Goal: Information Seeking & Learning: Learn about a topic

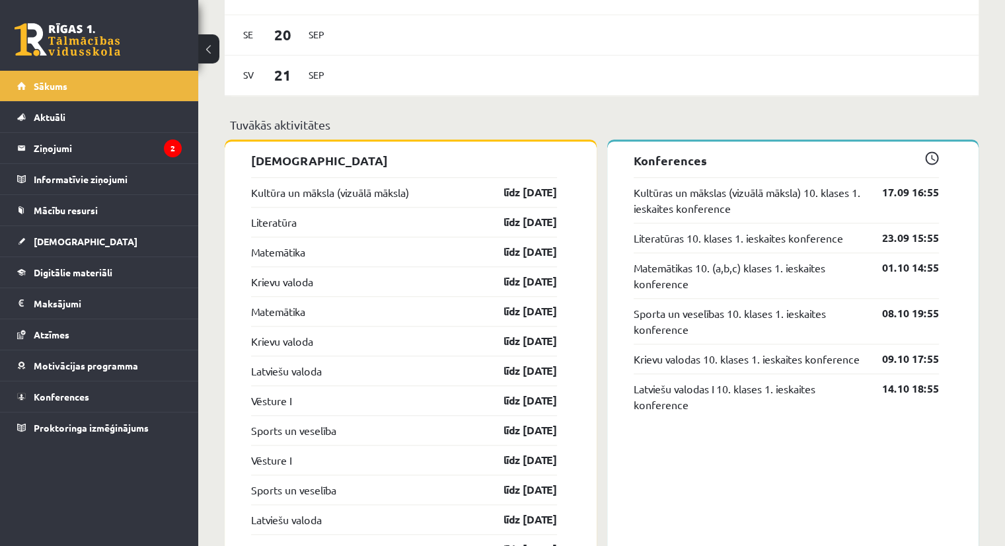
scroll to position [1078, 0]
click at [87, 265] on link "Digitālie materiāli" at bounding box center [99, 272] width 164 height 30
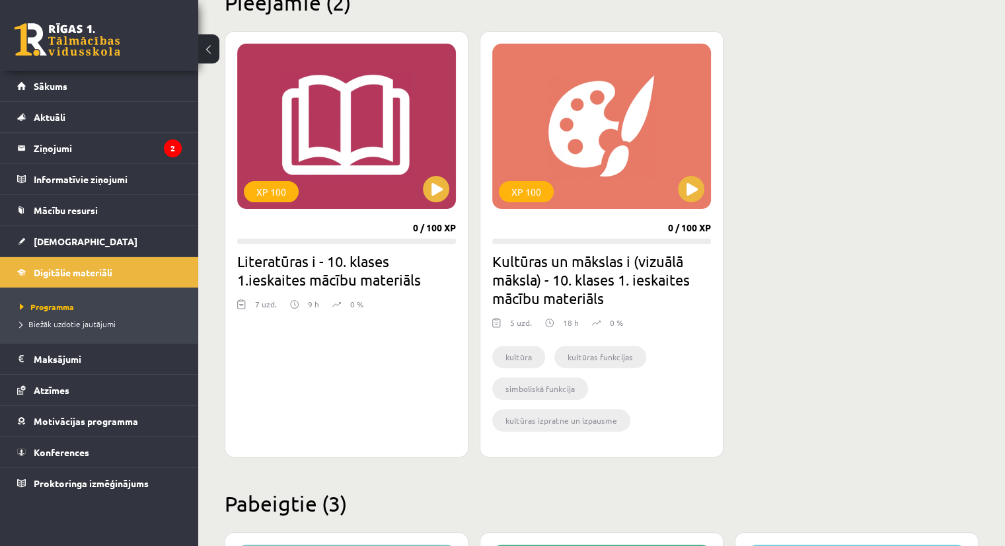
scroll to position [345, 0]
click at [443, 178] on button at bounding box center [436, 189] width 26 height 26
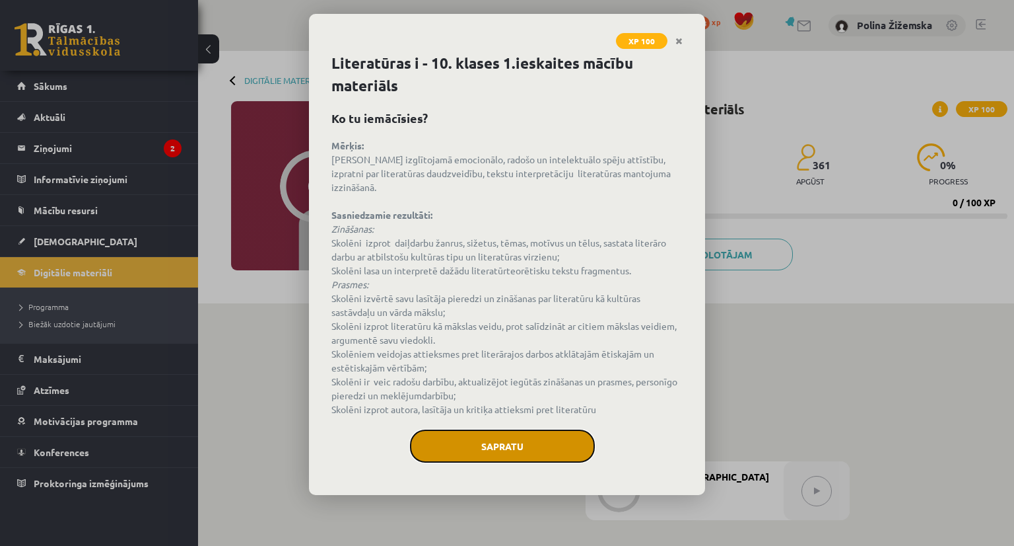
click at [470, 429] on button "Sapratu" at bounding box center [502, 445] width 185 height 33
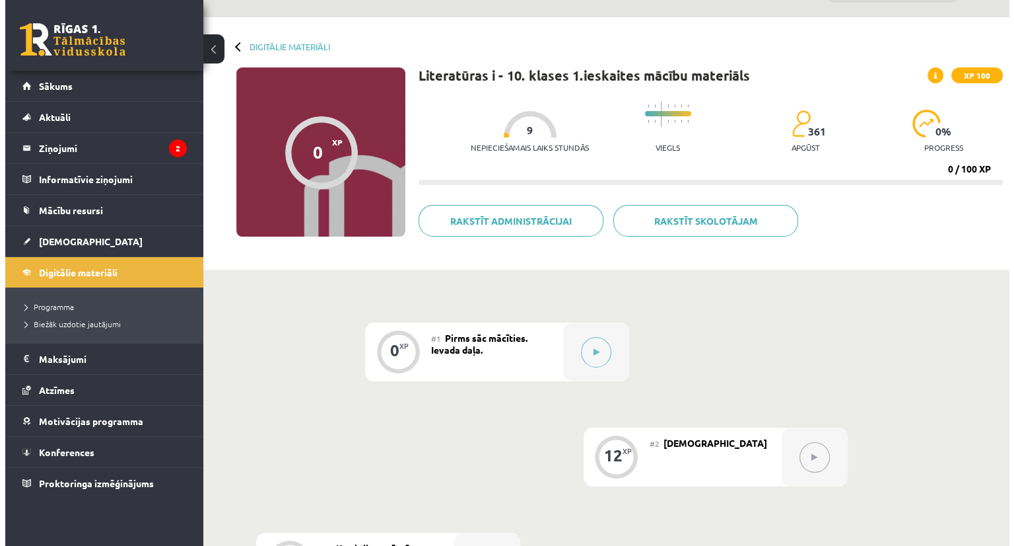
scroll to position [34, 0]
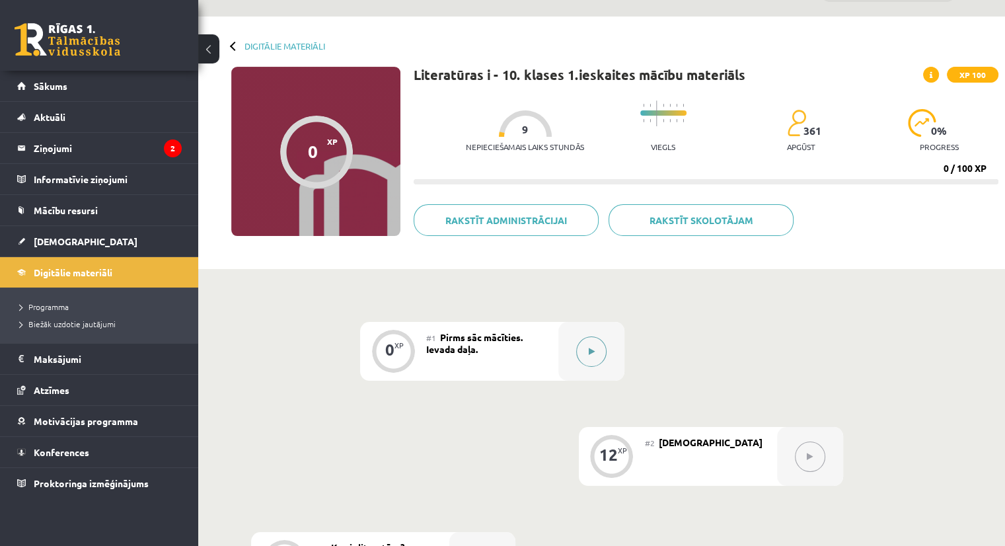
click at [590, 357] on button at bounding box center [591, 351] width 30 height 30
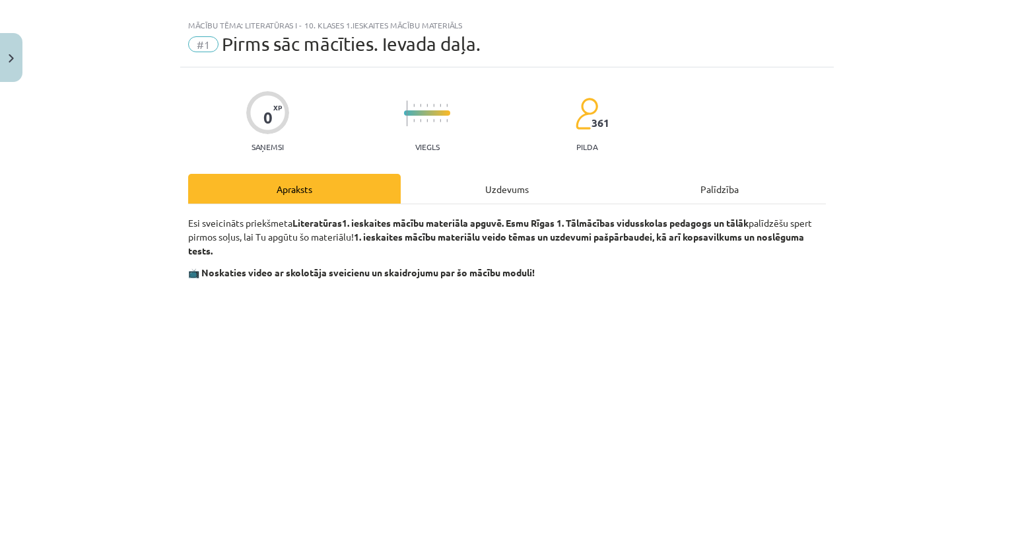
scroll to position [24, 0]
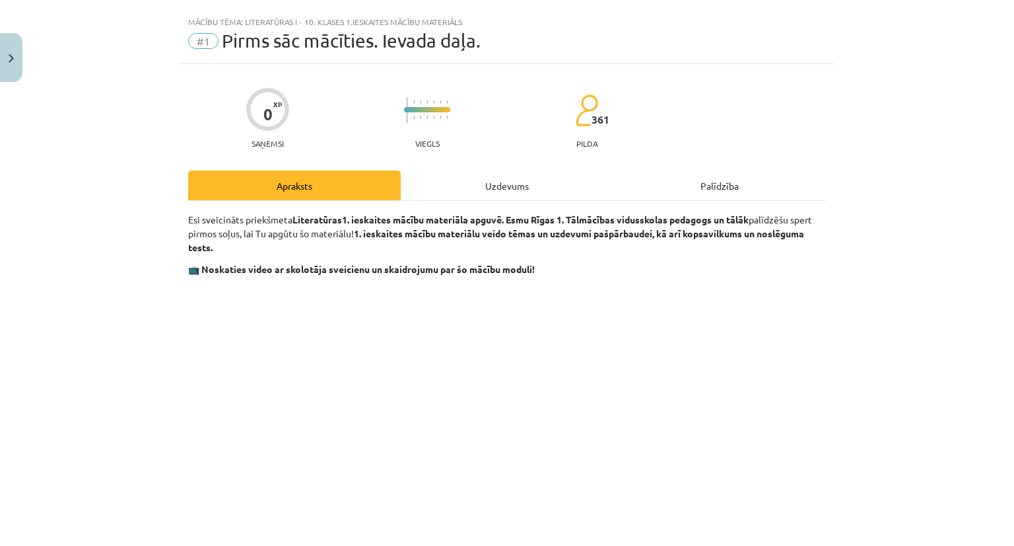
click at [758, 320] on p at bounding box center [507, 404] width 638 height 241
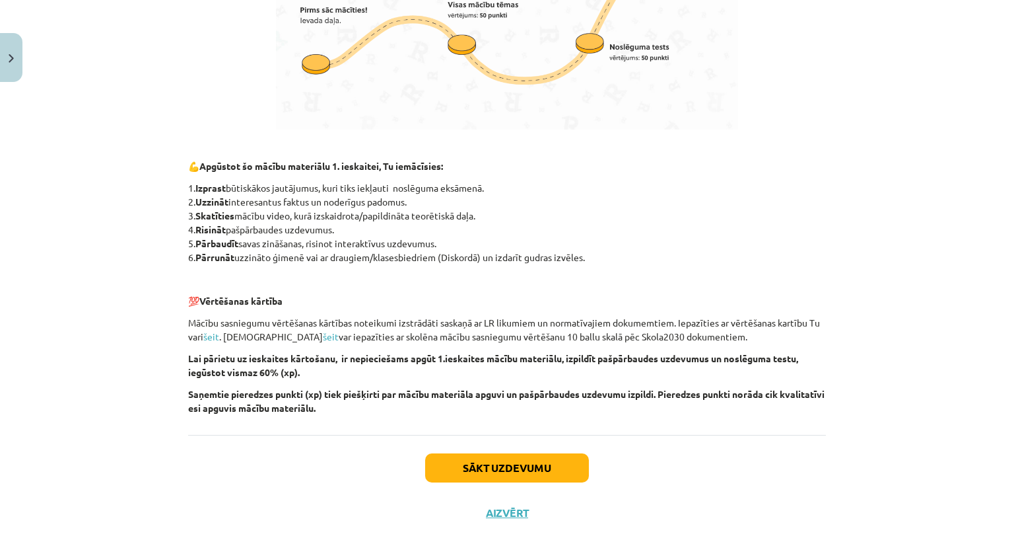
scroll to position [835, 0]
click at [511, 458] on button "Sākt uzdevumu" at bounding box center [507, 467] width 164 height 29
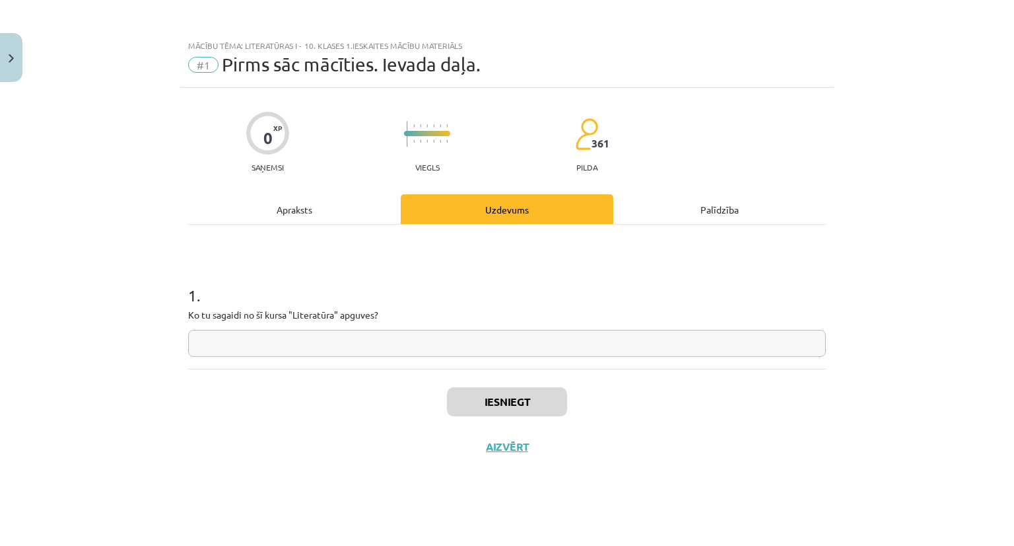
scroll to position [0, 0]
click at [393, 336] on input "text" at bounding box center [507, 343] width 638 height 27
type input "**********"
click at [459, 394] on button "Iesniegt" at bounding box center [507, 401] width 120 height 29
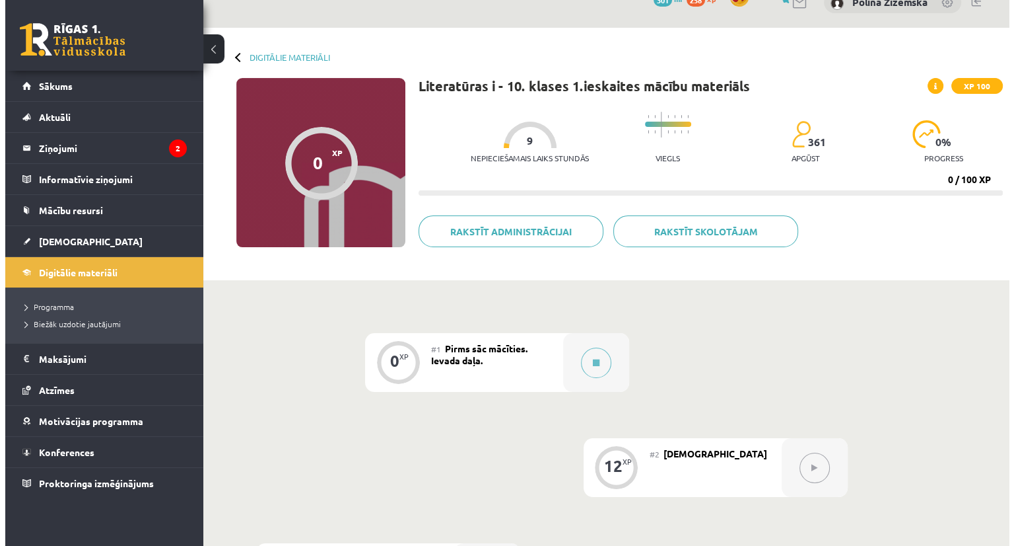
scroll to position [24, 0]
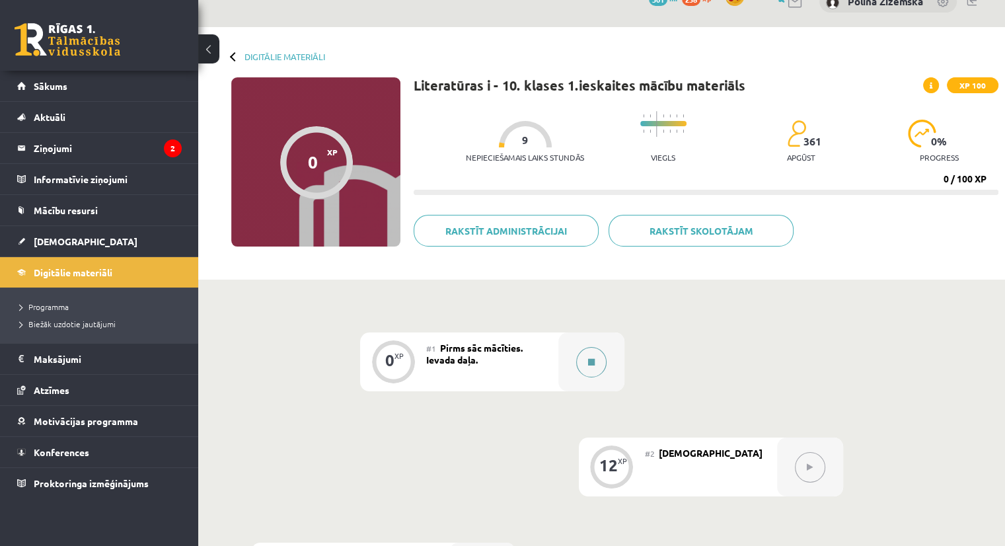
click at [594, 358] on icon at bounding box center [591, 362] width 7 height 8
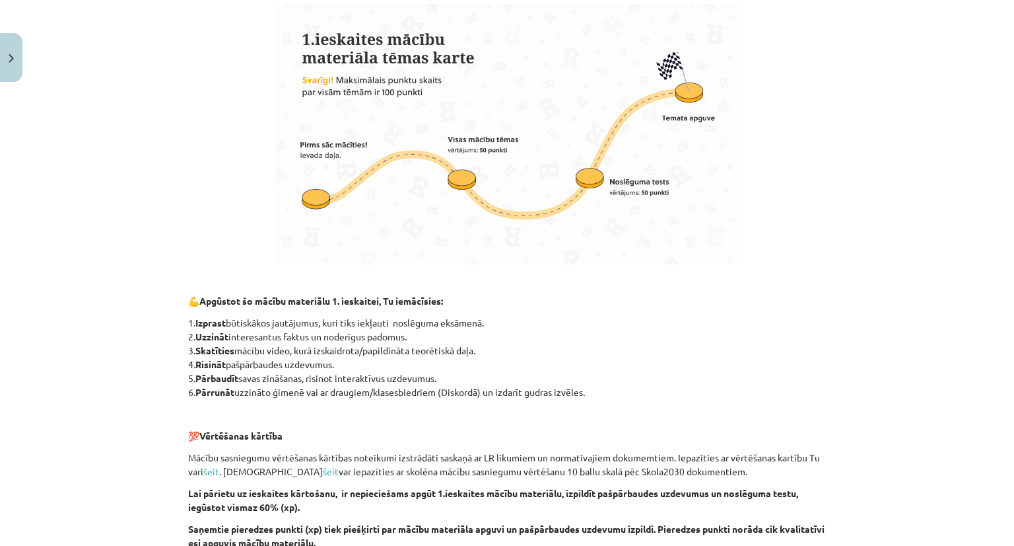
scroll to position [857, 0]
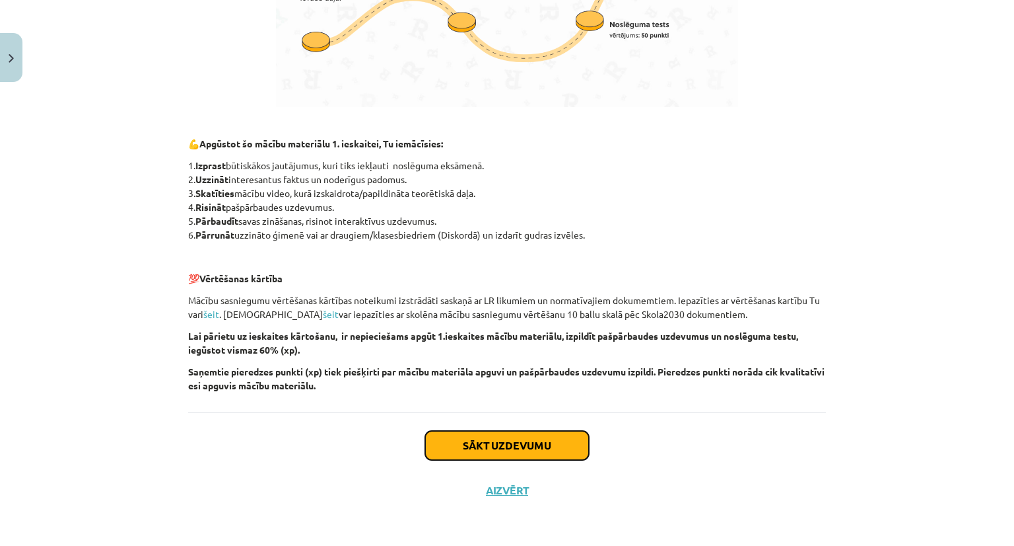
click at [470, 452] on button "Sākt uzdevumu" at bounding box center [507, 445] width 164 height 29
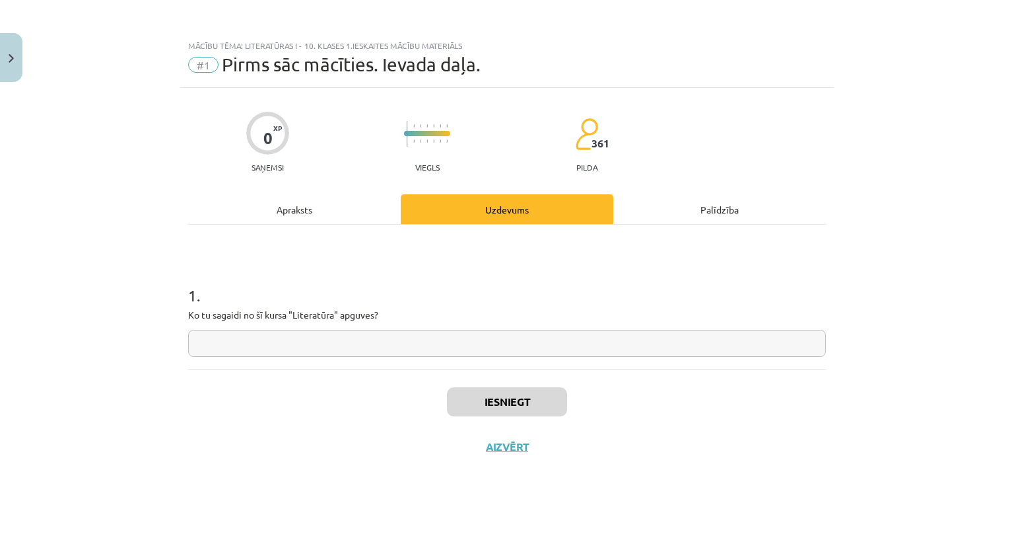
scroll to position [0, 0]
click at [419, 349] on input "text" at bounding box center [507, 343] width 638 height 27
type input "**********"
click at [462, 407] on button "Iesniegt" at bounding box center [507, 401] width 120 height 29
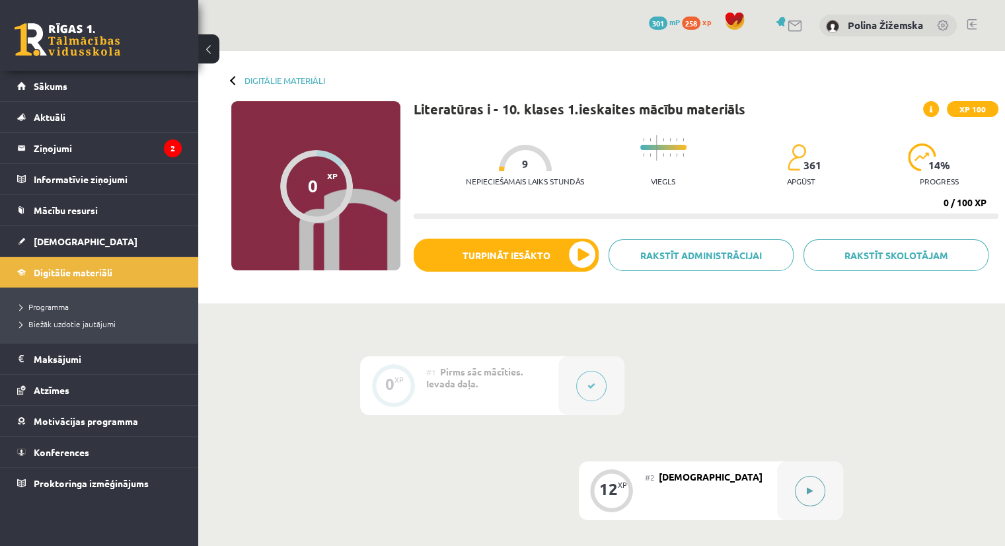
click at [806, 489] on button at bounding box center [810, 491] width 30 height 30
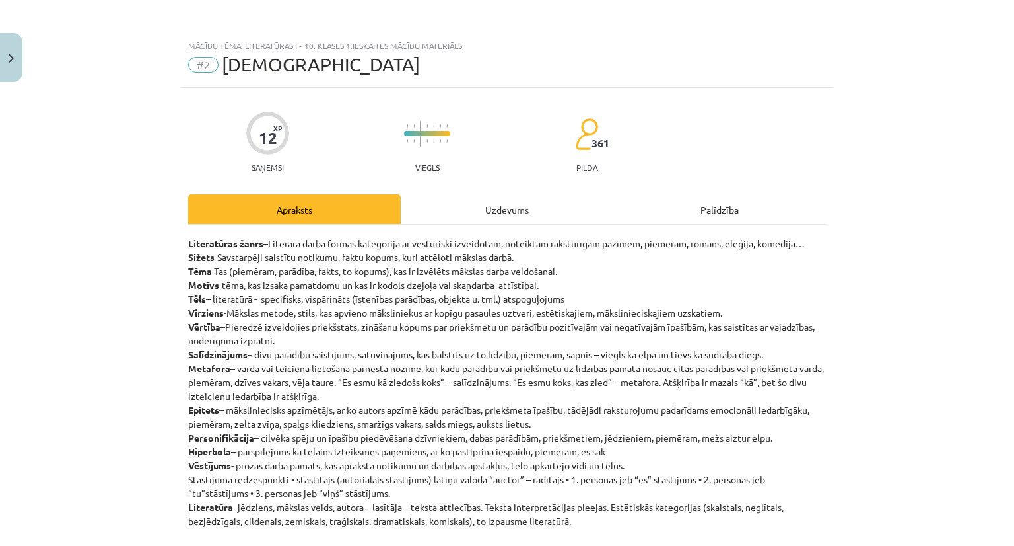
scroll to position [135, 0]
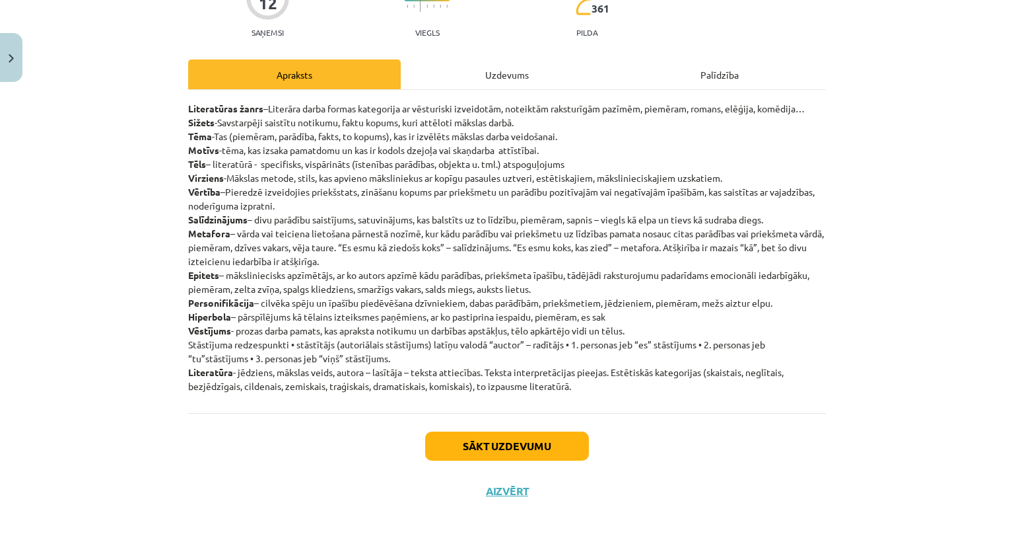
click at [489, 77] on div "Uzdevums" at bounding box center [507, 74] width 213 height 30
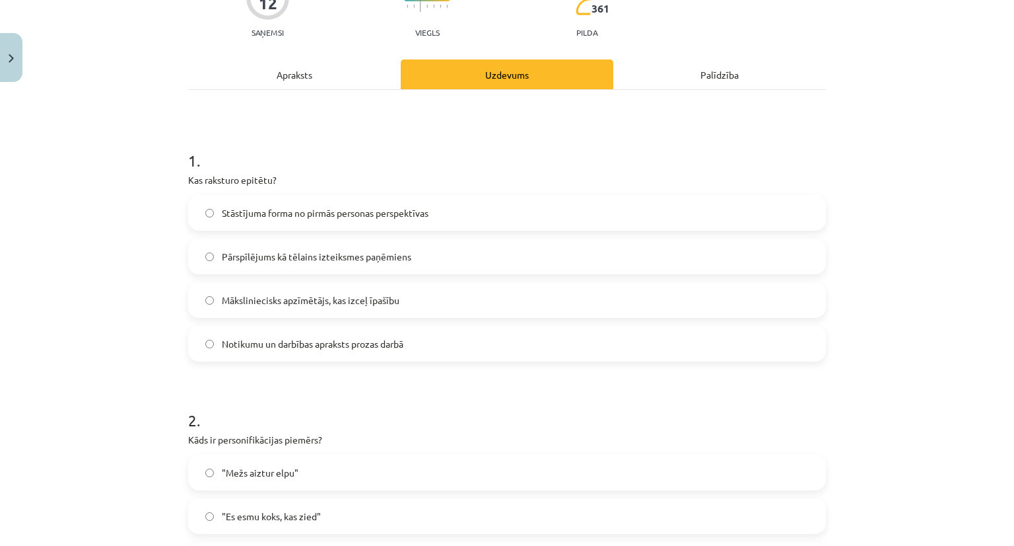
scroll to position [33, 0]
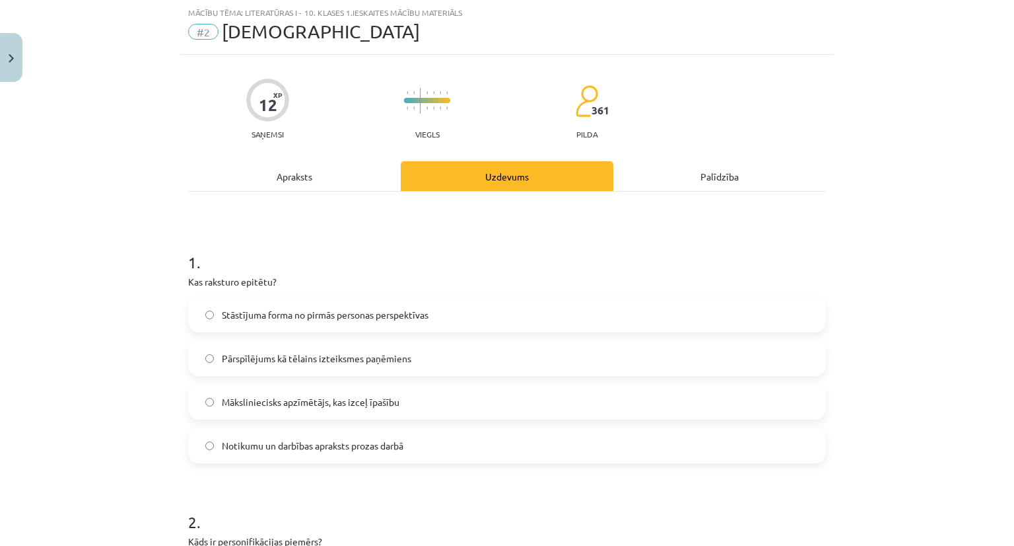
click at [283, 182] on div "Apraksts" at bounding box center [294, 176] width 213 height 30
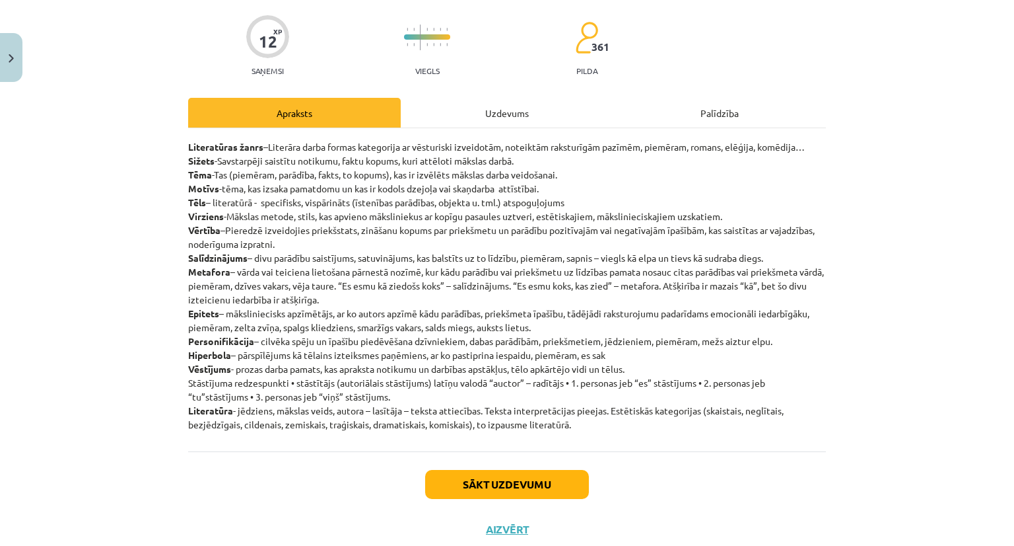
scroll to position [97, 0]
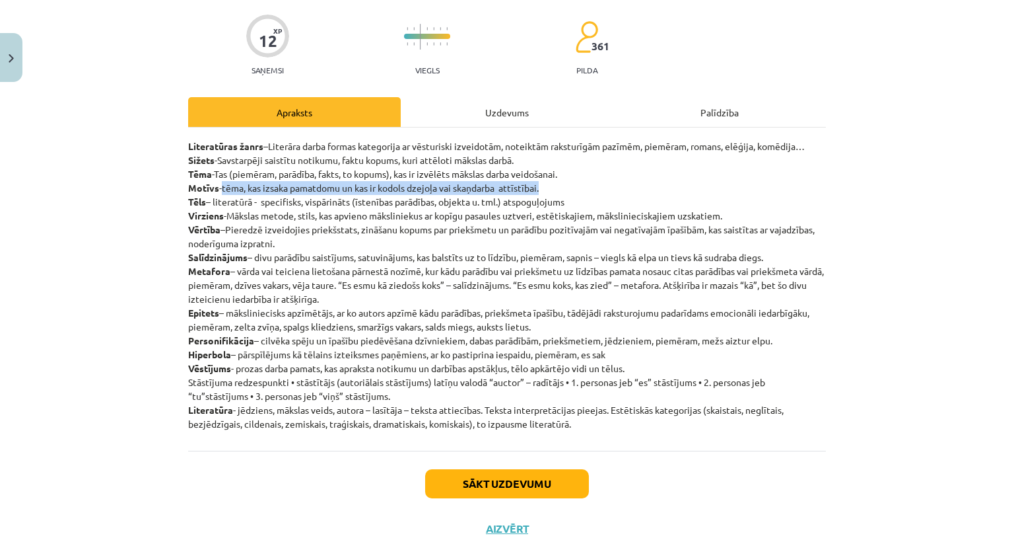
drag, startPoint x: 217, startPoint y: 184, endPoint x: 555, endPoint y: 194, distance: 337.6
click at [555, 194] on p "Literatūras žanrs –Literāra darba formas kategorija ar vēsturiski izveidotām, n…" at bounding box center [507, 284] width 638 height 291
drag, startPoint x: 209, startPoint y: 197, endPoint x: 613, endPoint y: 195, distance: 404.2
click at [613, 195] on p "Literatūras žanrs –Literāra darba formas kategorija ar vēsturiski izveidotām, n…" at bounding box center [507, 284] width 638 height 291
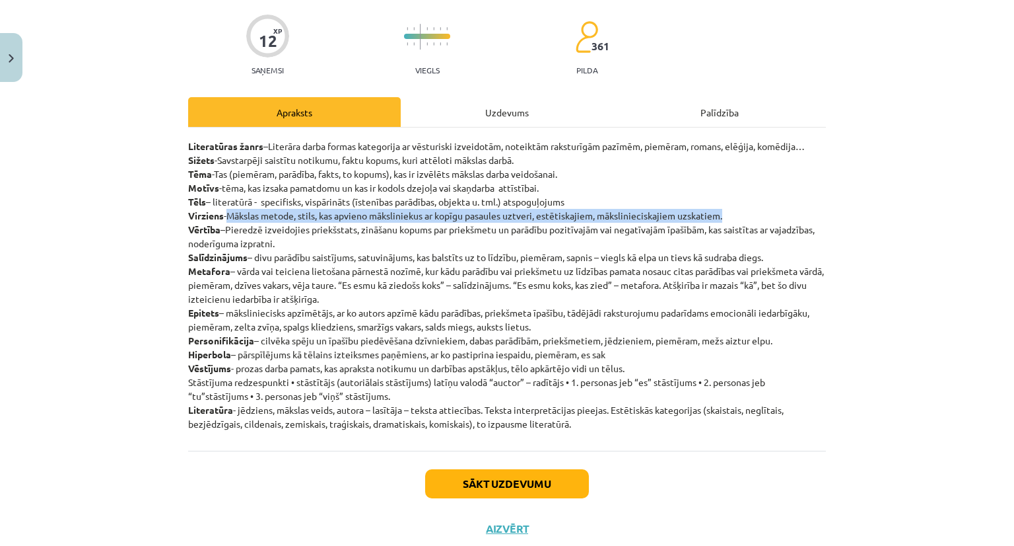
drag, startPoint x: 225, startPoint y: 215, endPoint x: 758, endPoint y: 222, distance: 533.0
click at [758, 222] on p "Literatūras žanrs –Literāra darba formas kategorija ar vēsturiski izveidotām, n…" at bounding box center [507, 284] width 638 height 291
drag, startPoint x: 252, startPoint y: 259, endPoint x: 805, endPoint y: 262, distance: 552.8
click at [805, 262] on p "Literatūras žanrs –Literāra darba formas kategorija ar vēsturiski izveidotām, n…" at bounding box center [507, 284] width 638 height 291
drag, startPoint x: 235, startPoint y: 273, endPoint x: 362, endPoint y: 297, distance: 129.0
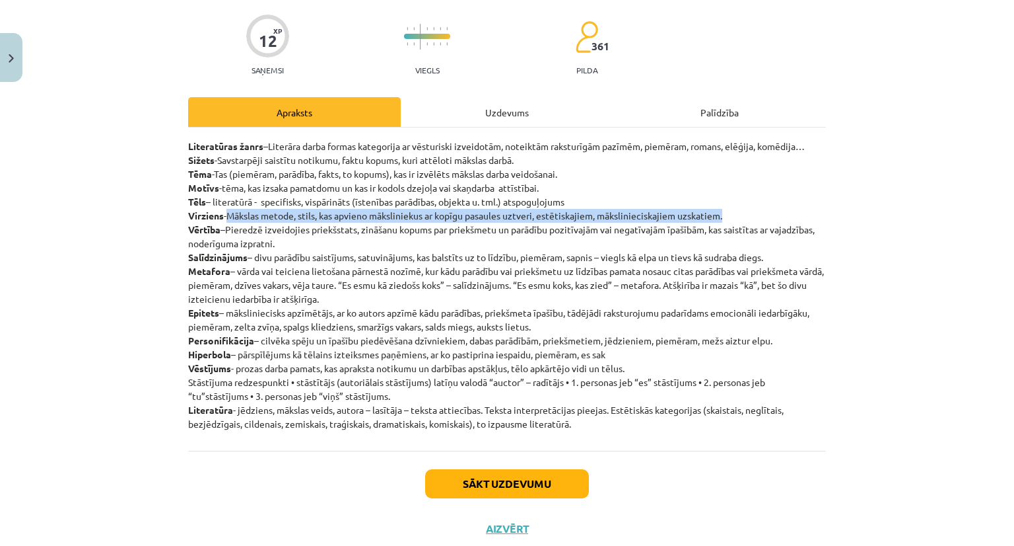
click at [362, 297] on p "Literatūras žanrs –Literāra darba formas kategorija ar vēsturiski izveidotām, n…" at bounding box center [507, 284] width 638 height 291
drag, startPoint x: 224, startPoint y: 307, endPoint x: 598, endPoint y: 328, distance: 375.0
click at [598, 328] on p "Literatūras žanrs –Literāra darba formas kategorija ar vēsturiski izveidotām, n…" at bounding box center [507, 284] width 638 height 291
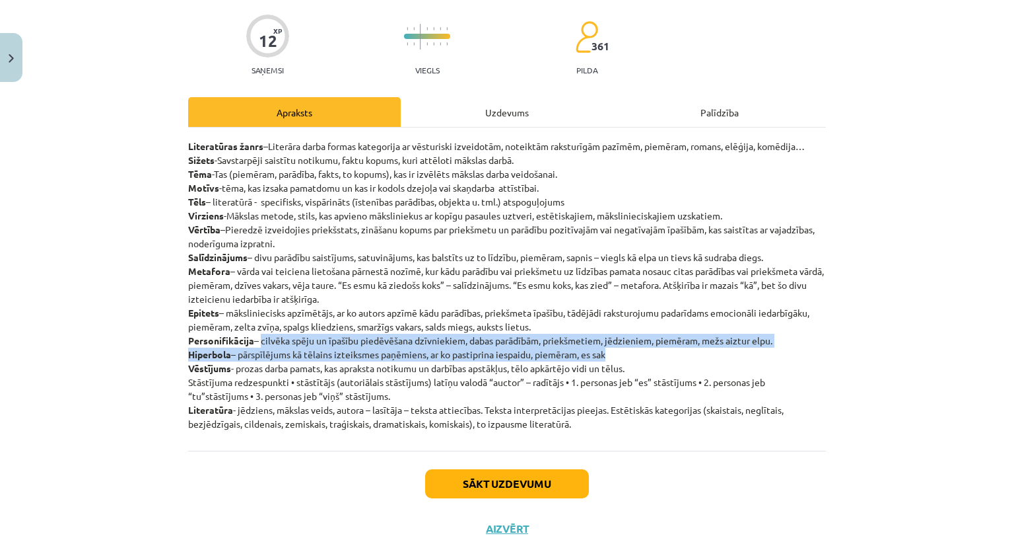
drag, startPoint x: 258, startPoint y: 339, endPoint x: 705, endPoint y: 351, distance: 447.3
click at [705, 351] on p "Literatūras žanrs –Literāra darba formas kategorija ar vēsturiski izveidotām, n…" at bounding box center [507, 284] width 638 height 291
drag, startPoint x: 235, startPoint y: 366, endPoint x: 404, endPoint y: 400, distance: 171.9
click at [404, 400] on p "Literatūras žanrs –Literāra darba formas kategorija ar vēsturiski izveidotām, n…" at bounding box center [507, 284] width 638 height 291
drag, startPoint x: 235, startPoint y: 405, endPoint x: 578, endPoint y: 438, distance: 344.4
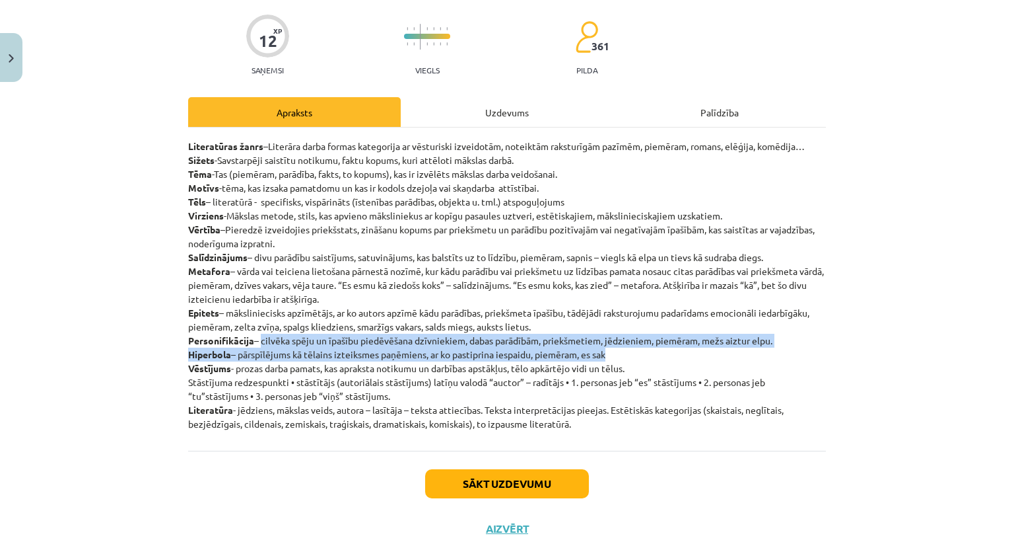
click at [578, 438] on div "Literatūras žanrs –Literāra darba formas kategorija ar vēsturiski izveidotām, n…" at bounding box center [507, 288] width 638 height 323
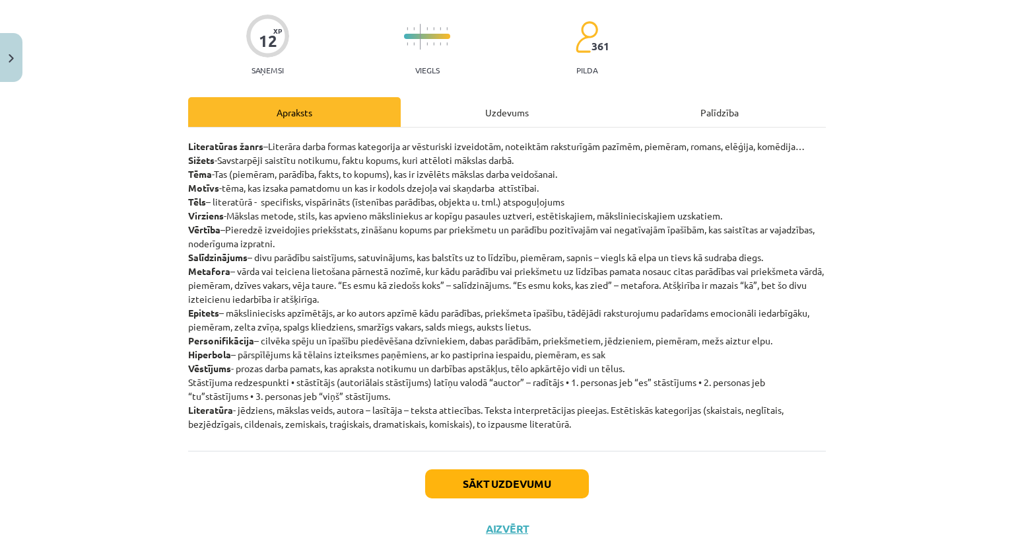
click at [666, 486] on div "Sākt uzdevumu Aizvērt" at bounding box center [507, 496] width 638 height 92
click at [542, 485] on button "Sākt uzdevumu" at bounding box center [507, 483] width 164 height 29
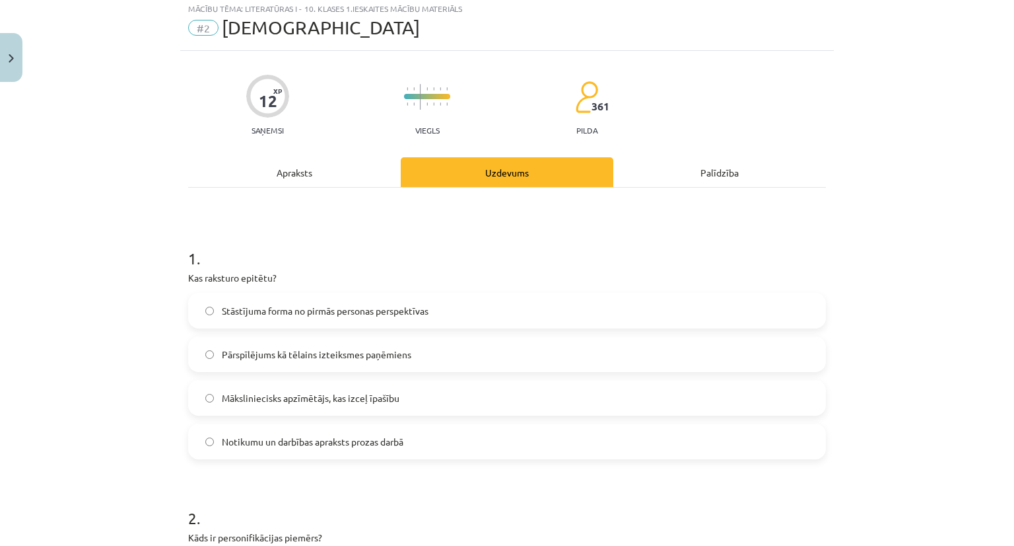
scroll to position [33, 0]
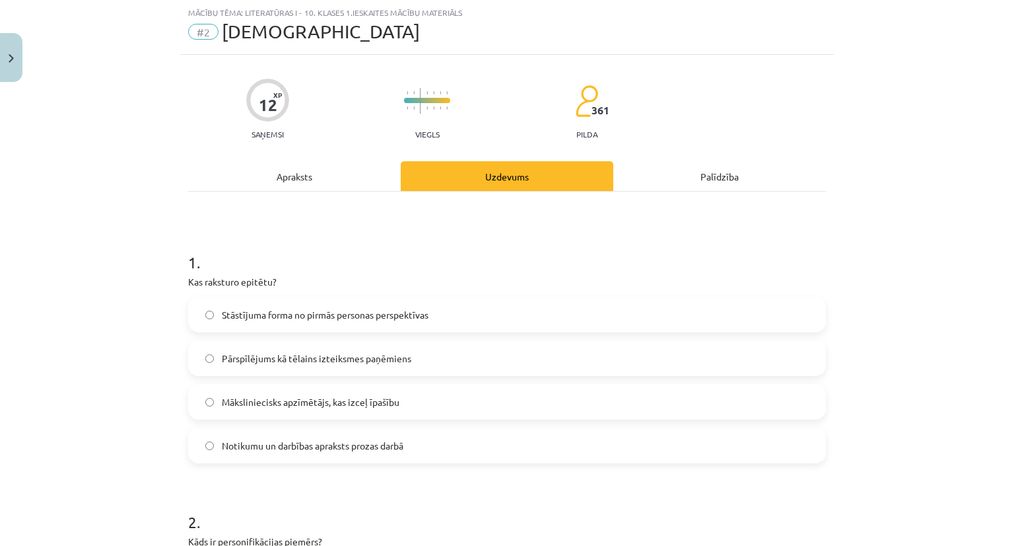
click at [222, 397] on span "Māksliniecisks apzīmētājs, kas izceļ īpašību" at bounding box center [311, 402] width 178 height 14
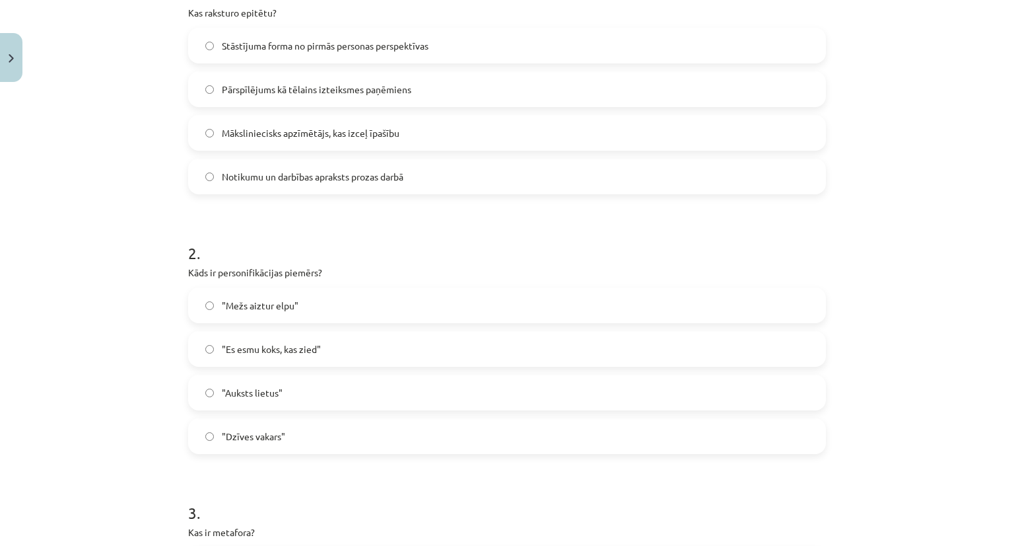
scroll to position [301, 0]
click at [232, 304] on span ""Mežs aiztur elpu"" at bounding box center [260, 306] width 77 height 14
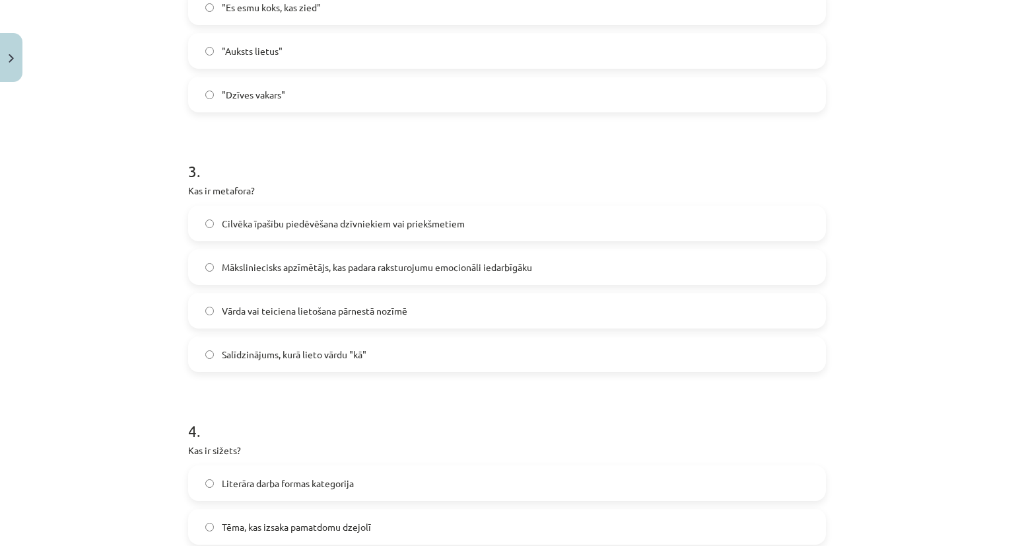
scroll to position [648, 0]
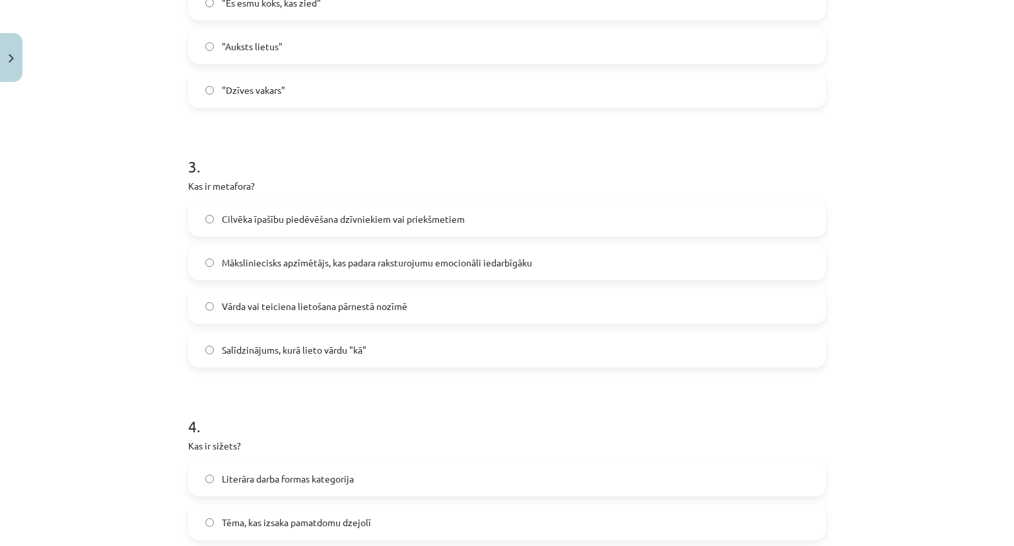
click at [240, 262] on span "Māksliniecisks apzīmētājs, kas padara raksturojumu emocionāli iedarbīgāku" at bounding box center [377, 263] width 310 height 14
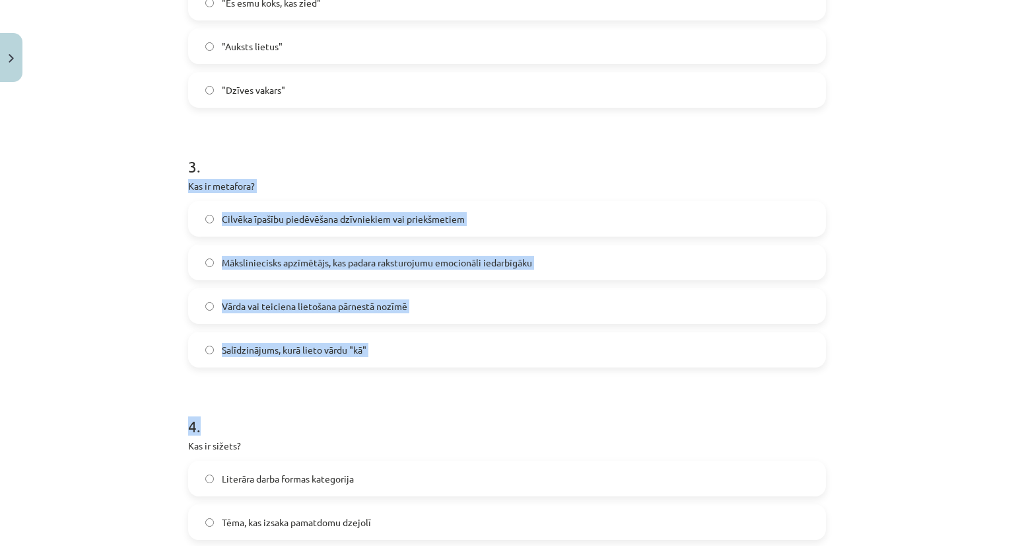
drag, startPoint x: 183, startPoint y: 181, endPoint x: 407, endPoint y: 396, distance: 310.2
click at [407, 396] on form "1 . Kas raksturo epitētu? Stāstījuma forma no pirmās personas perspektīvas Pārs…" at bounding box center [507, 250] width 638 height 1271
copy form "Kas ir metafora? Cilvēka īpašību piedēvēšana dzīvniekiem vai priekšmetiem Māksl…"
click at [74, 404] on div "Mācību tēma: Literatūras i - 10. klases 1.ieskaites mācību materiāls #2 Jēdzien…" at bounding box center [507, 273] width 1014 height 546
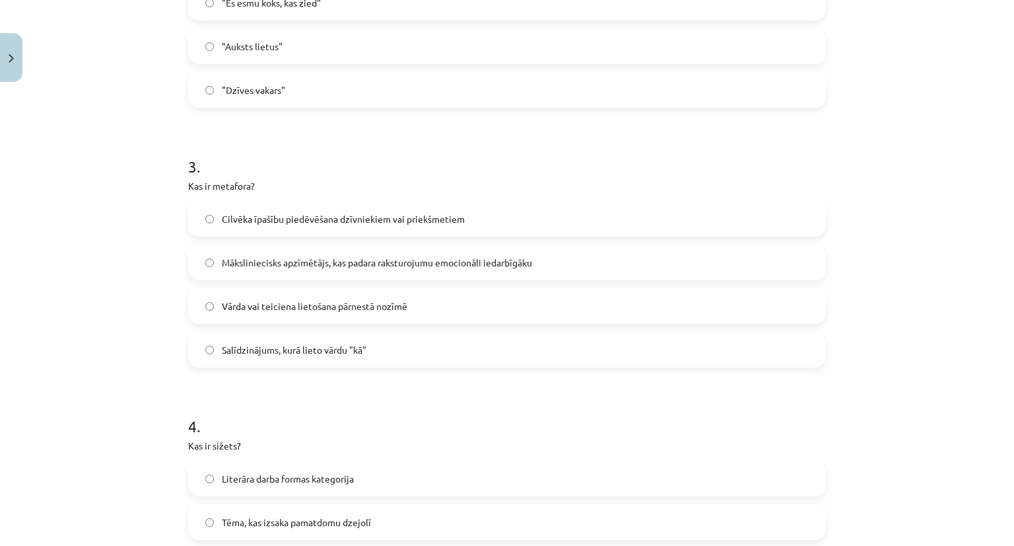
click at [276, 302] on span "Vārda vai teiciena lietošana pārnestā nozīmē" at bounding box center [315, 306] width 186 height 14
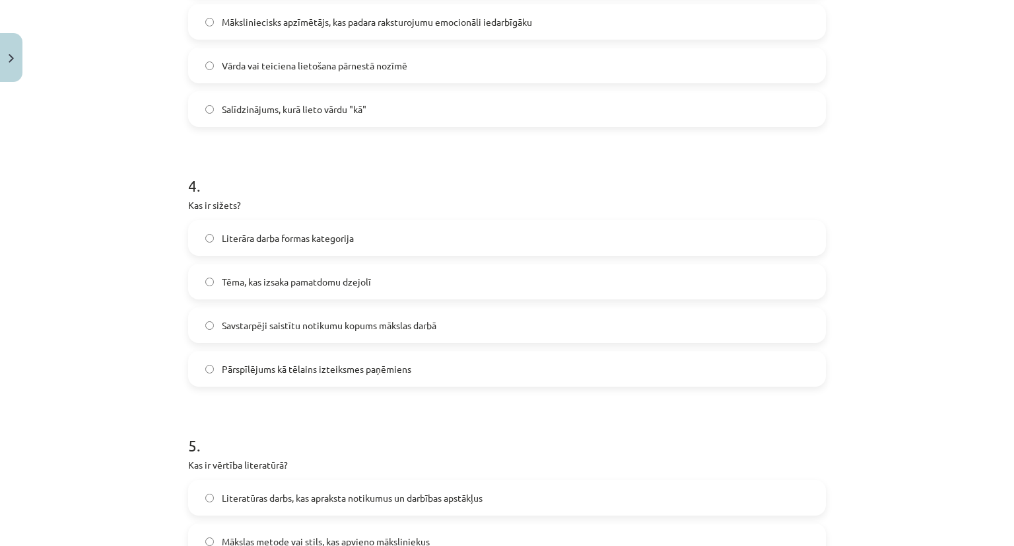
scroll to position [901, 0]
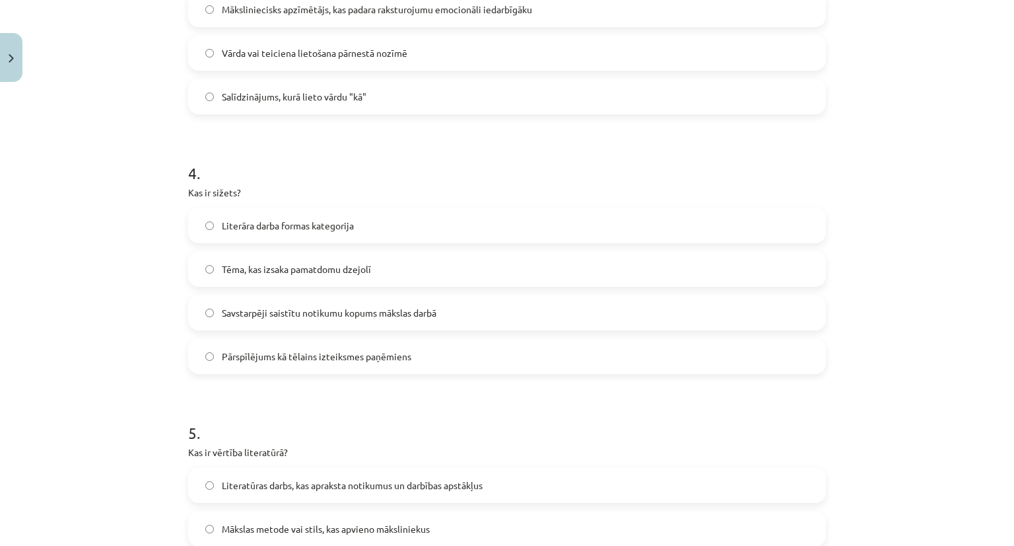
click at [276, 304] on label "Savstarpēji saistītu notikumu kopums mākslas darbā" at bounding box center [507, 312] width 635 height 33
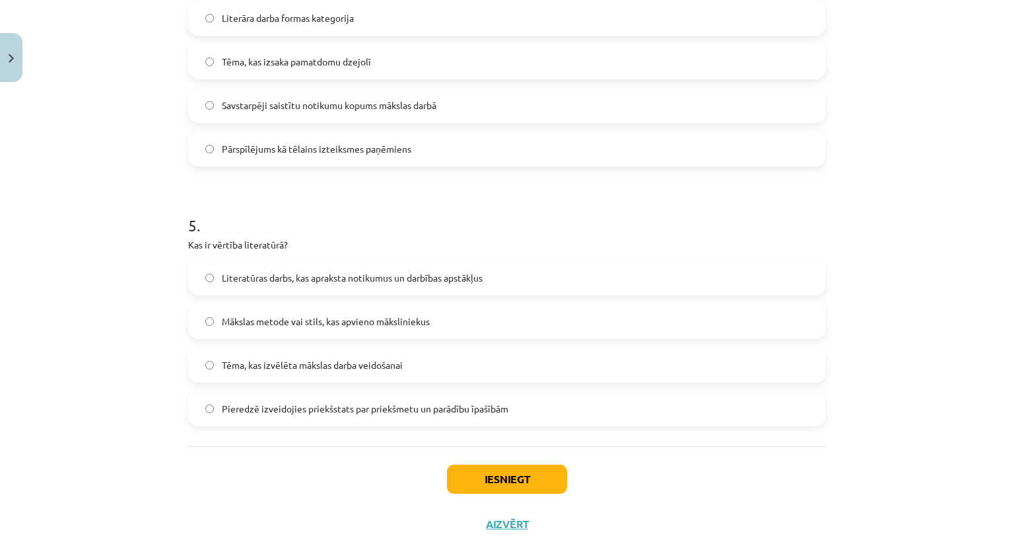
scroll to position [1110, 0]
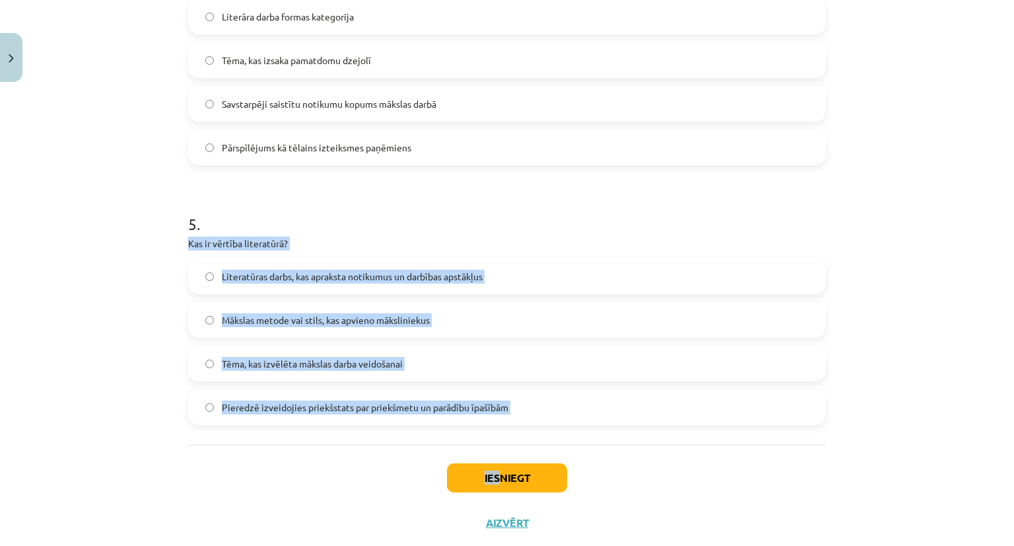
drag, startPoint x: 185, startPoint y: 236, endPoint x: 496, endPoint y: 452, distance: 379.1
copy div "Kas ir vērtība literatūrā? Literatūras darbs, kas apraksta notikumus un darbība…"
click at [52, 489] on div "Mācību tēma: Literatūras i - 10. klases 1.ieskaites mācību materiāls #2 Jēdzien…" at bounding box center [507, 273] width 1014 height 546
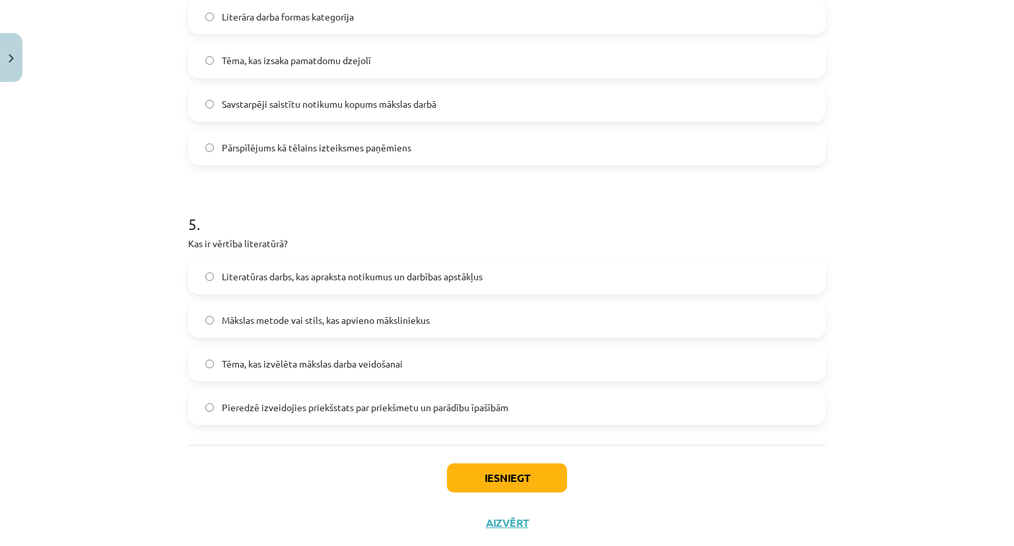
click at [285, 407] on span "Pieredzē izveidojies priekšstats par priekšmetu un parādību īpašībām" at bounding box center [365, 407] width 287 height 14
click at [553, 475] on button "Iesniegt" at bounding box center [507, 477] width 120 height 29
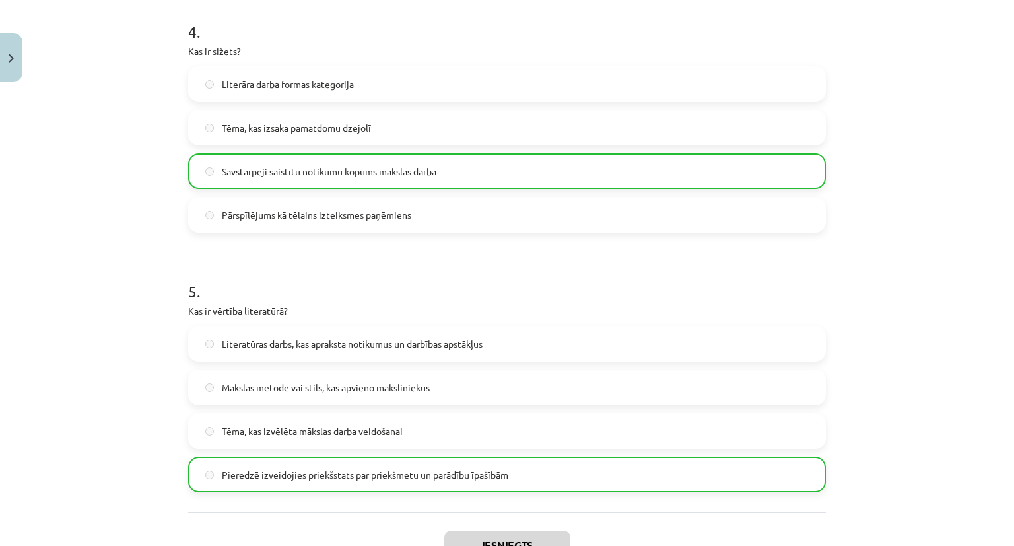
scroll to position [1184, 0]
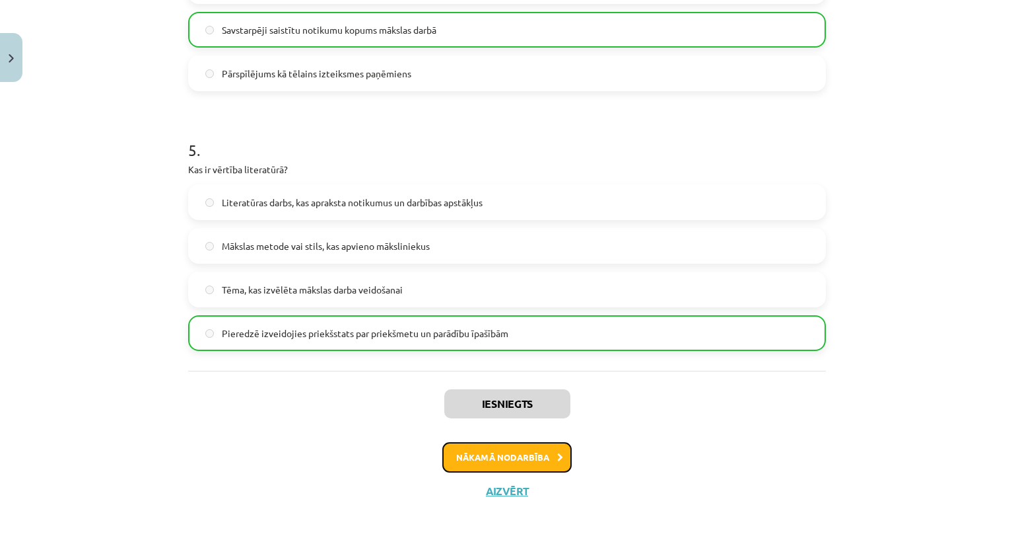
click at [532, 462] on button "Nākamā nodarbība" at bounding box center [507, 457] width 129 height 30
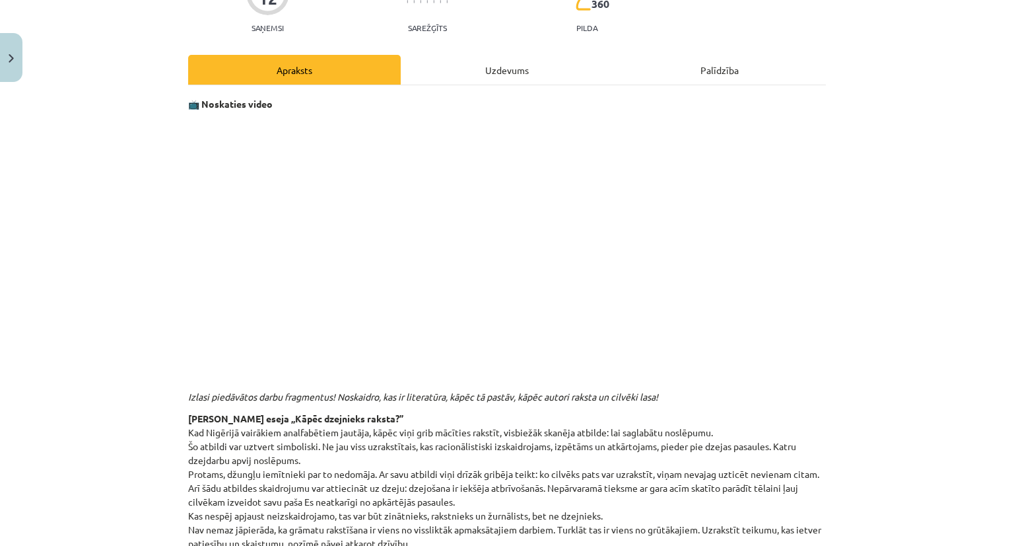
scroll to position [0, 0]
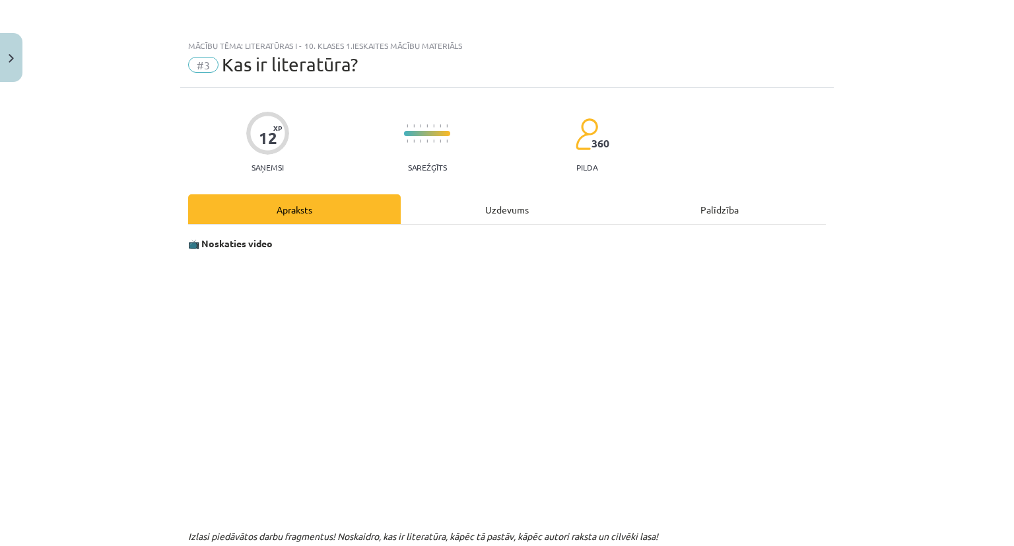
click at [484, 203] on div "Uzdevums" at bounding box center [507, 209] width 213 height 30
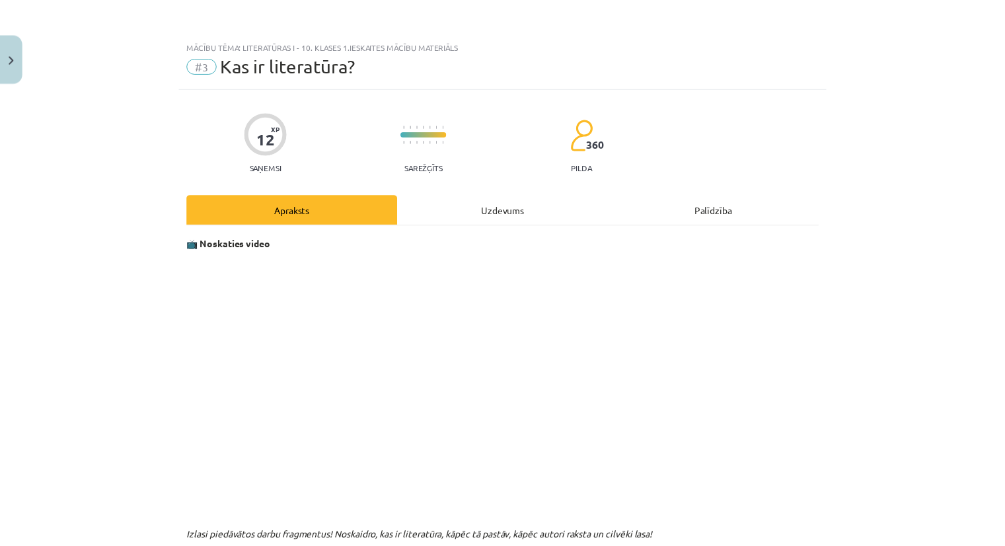
scroll to position [33, 0]
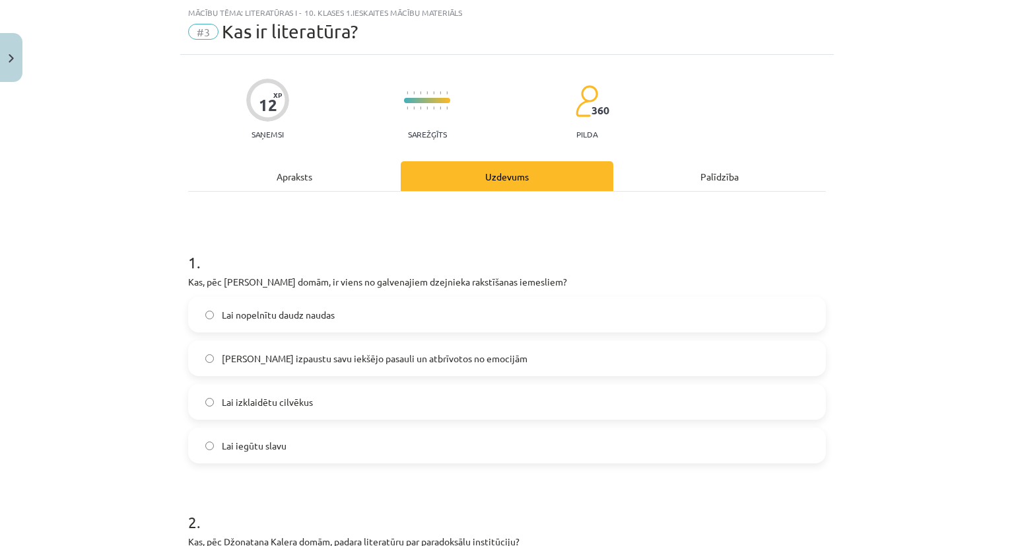
click at [266, 186] on div "Apraksts" at bounding box center [294, 176] width 213 height 30
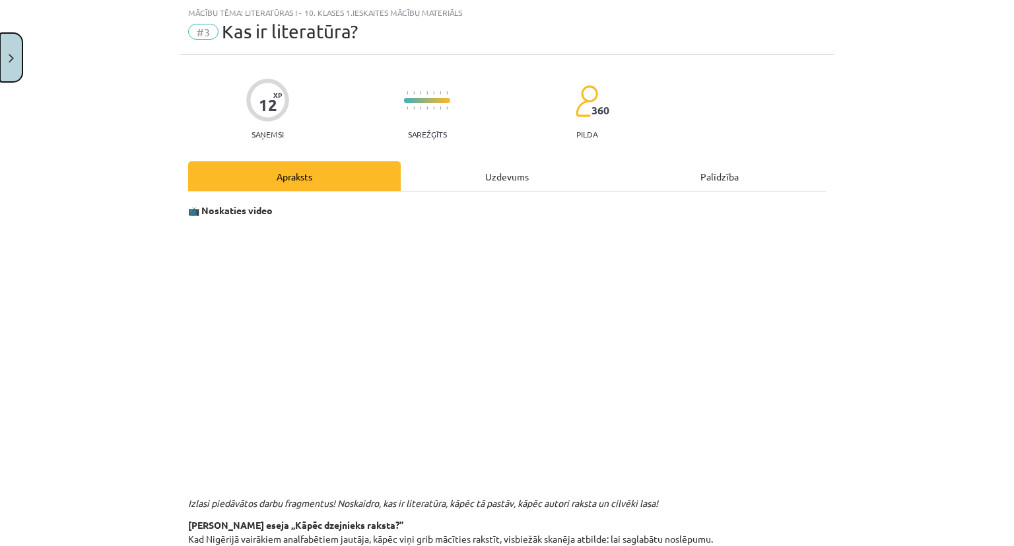
click at [11, 52] on button "Close" at bounding box center [11, 57] width 22 height 49
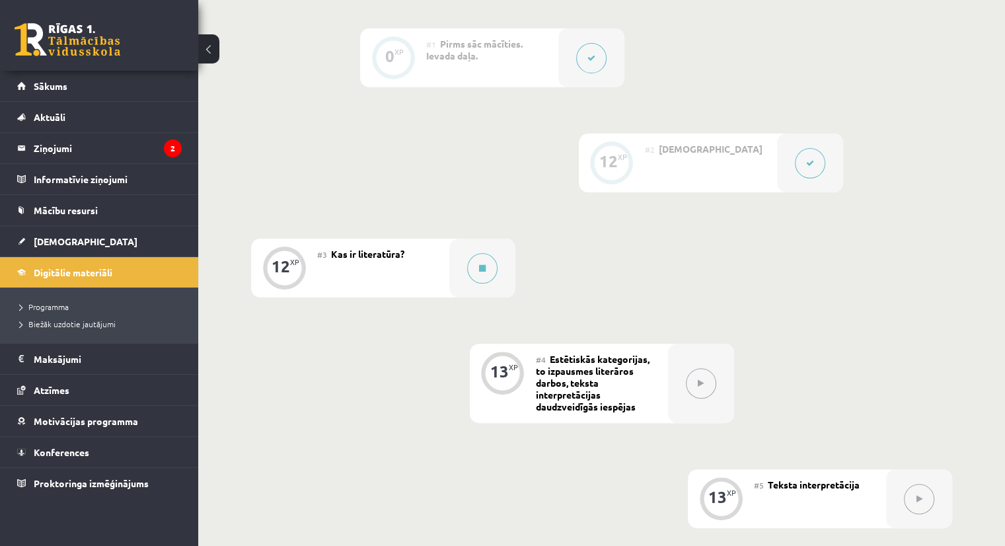
scroll to position [324, 0]
click at [51, 266] on span "Digitālie materiāli" at bounding box center [73, 272] width 79 height 12
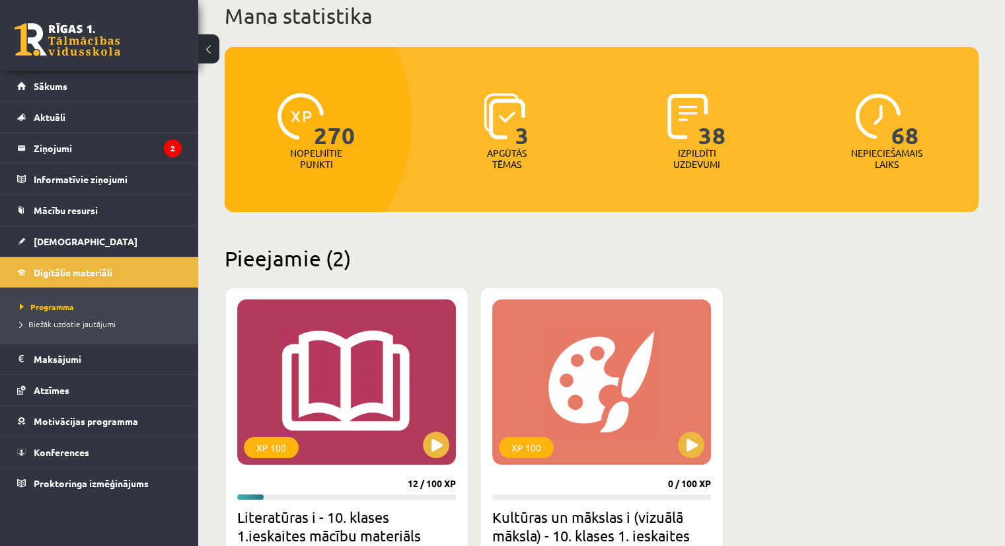
scroll to position [173, 0]
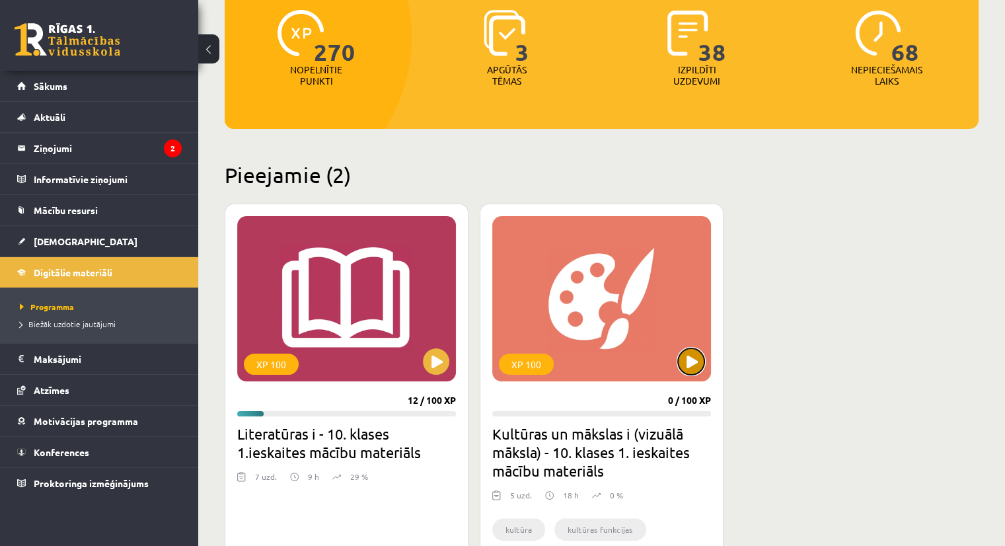
click at [693, 364] on button at bounding box center [691, 361] width 26 height 26
